Goal: Check status: Check status

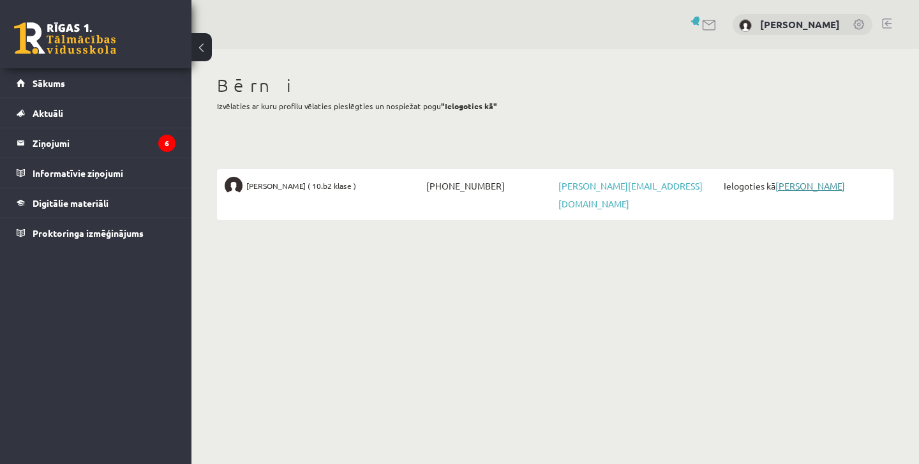
click at [828, 188] on link "[PERSON_NAME]" at bounding box center [811, 185] width 70 height 11
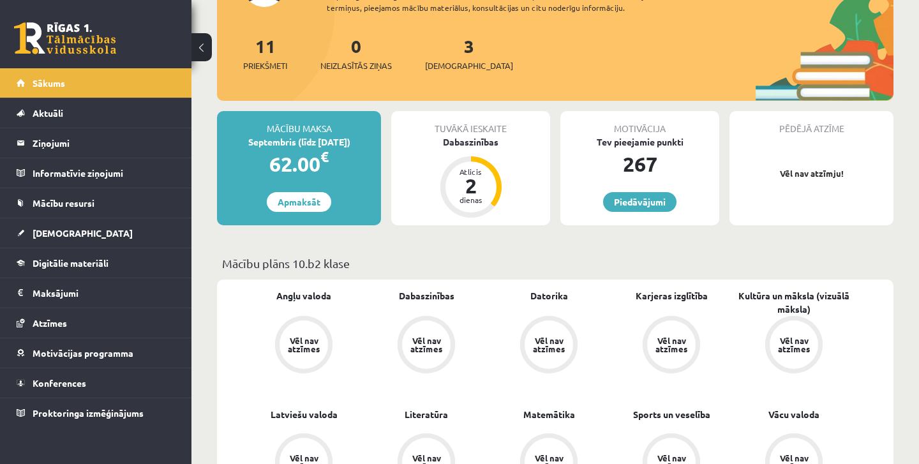
scroll to position [179, 0]
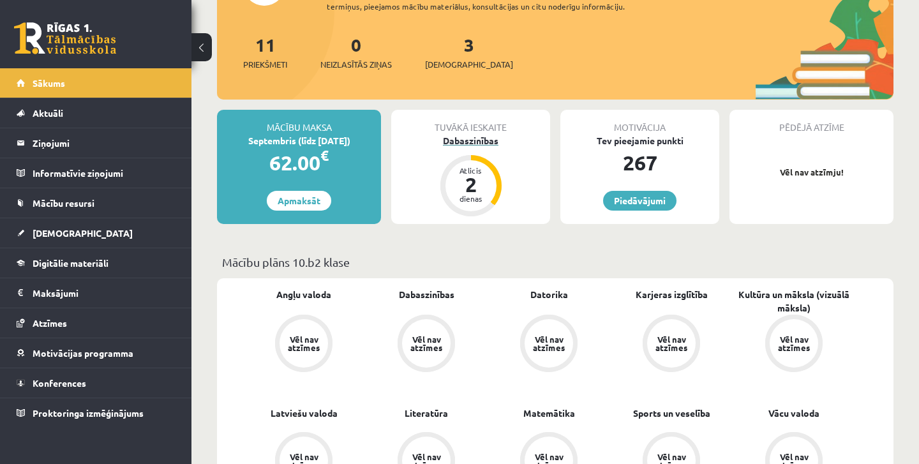
click at [485, 197] on div "dienas" at bounding box center [471, 199] width 38 height 8
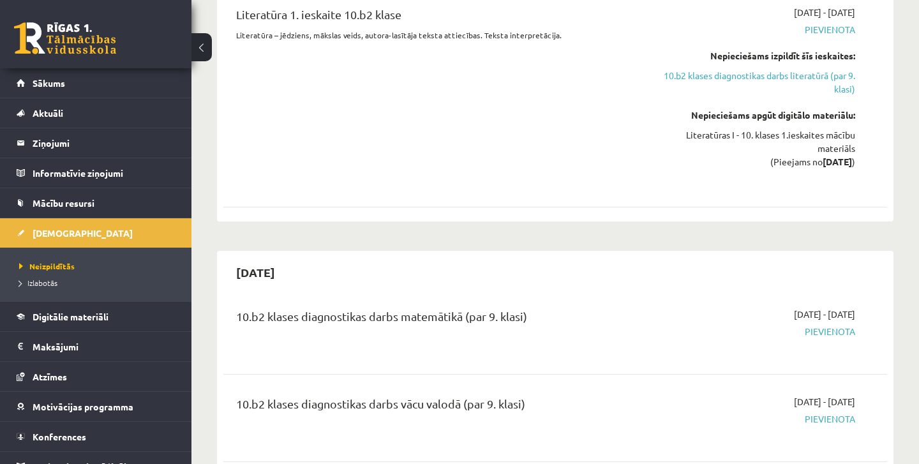
scroll to position [1265, 0]
click at [46, 284] on span "Izlabotās" at bounding box center [38, 283] width 38 height 10
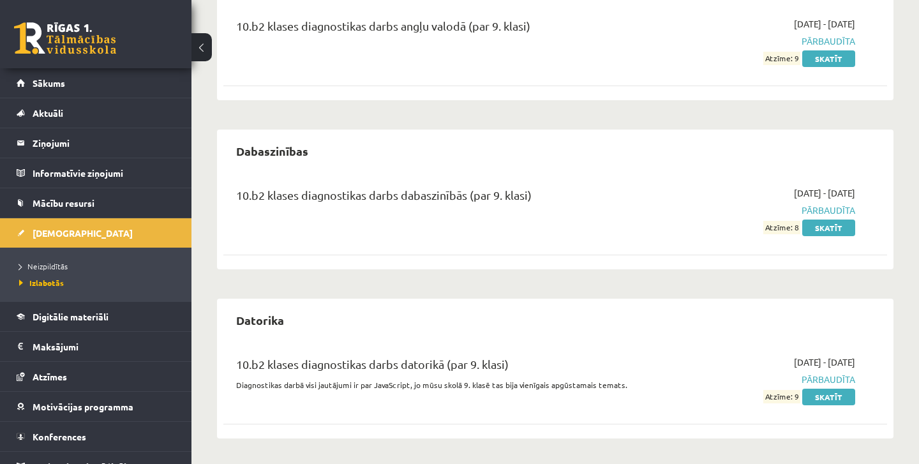
scroll to position [209, 0]
click at [54, 264] on span "Neizpildītās" at bounding box center [43, 266] width 49 height 10
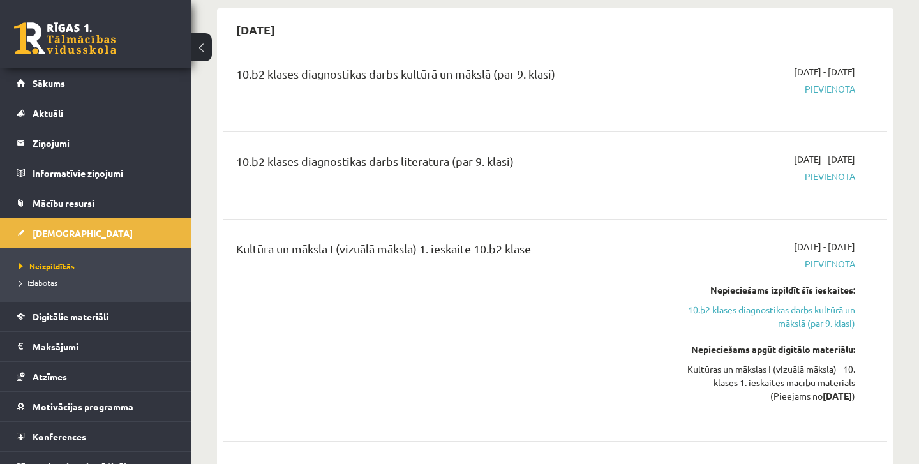
scroll to position [856, 0]
